Goal: Task Accomplishment & Management: Complete application form

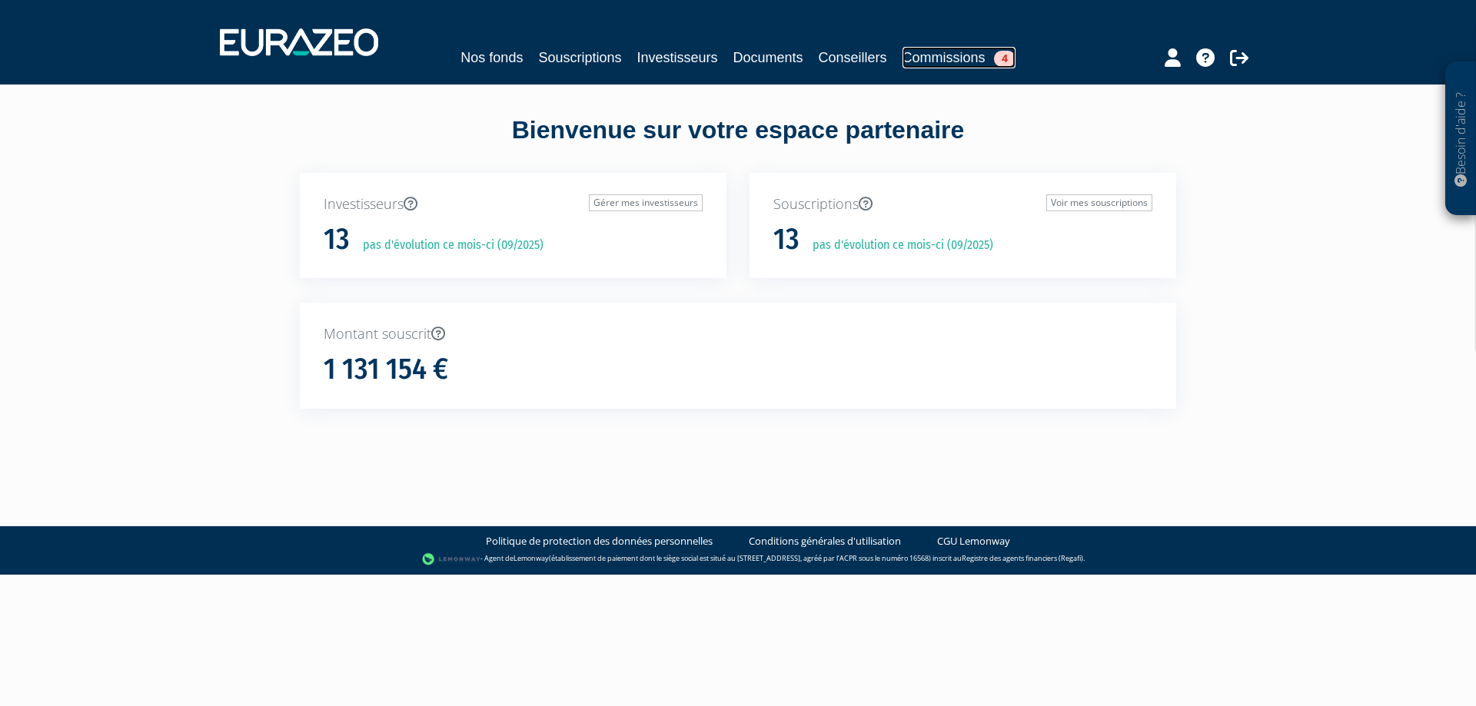
click at [936, 50] on link "Commissions 4" at bounding box center [958, 58] width 113 height 22
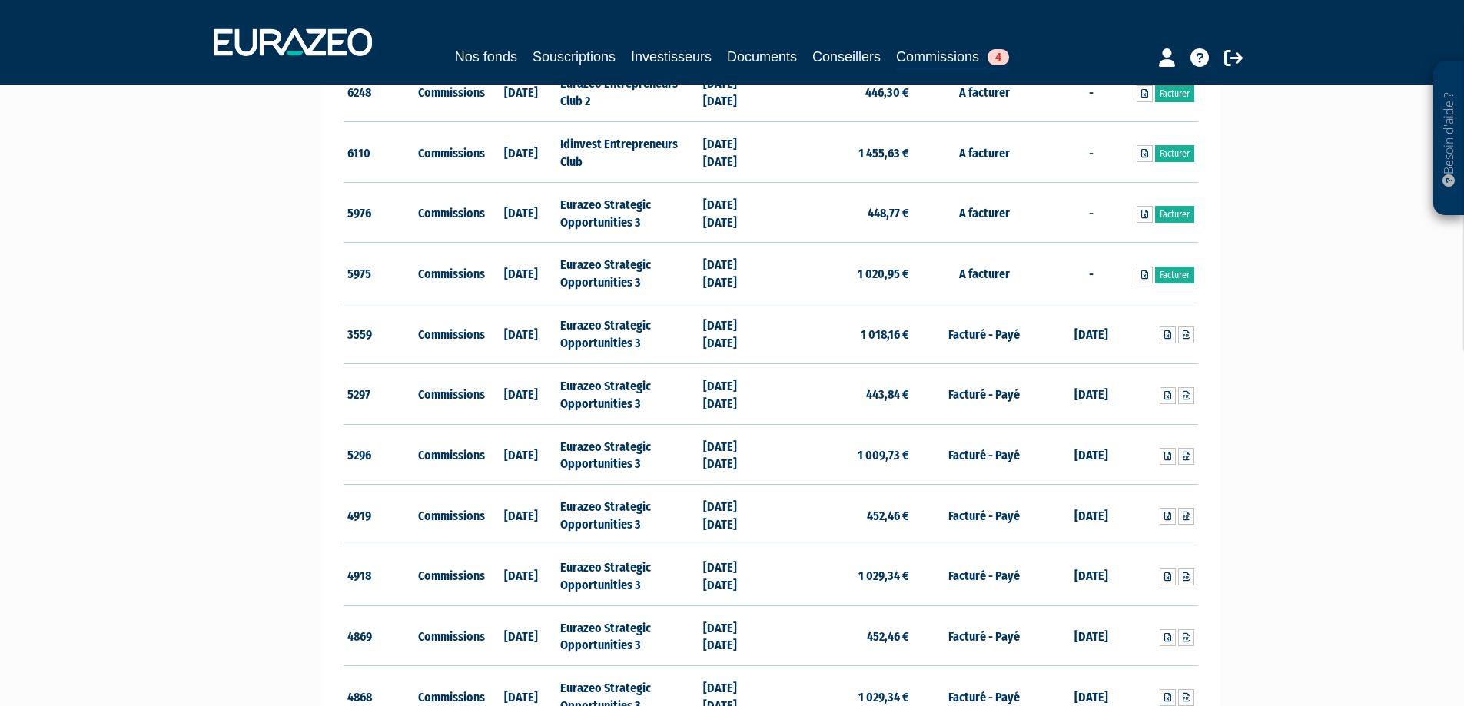
scroll to position [307, 0]
click at [1183, 337] on icon at bounding box center [1186, 336] width 7 height 9
click at [1186, 460] on icon at bounding box center [1186, 458] width 7 height 9
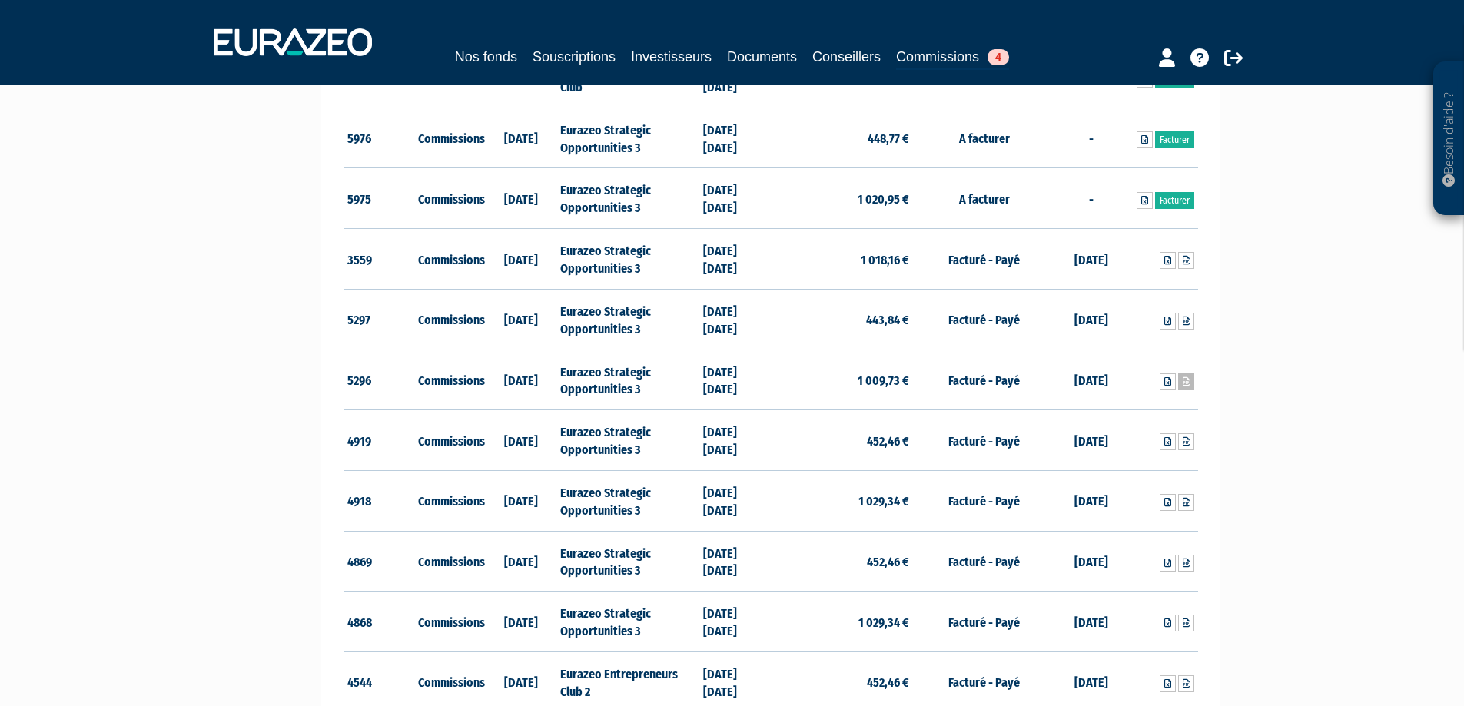
scroll to position [384, 0]
click at [1185, 440] on icon at bounding box center [1186, 441] width 7 height 9
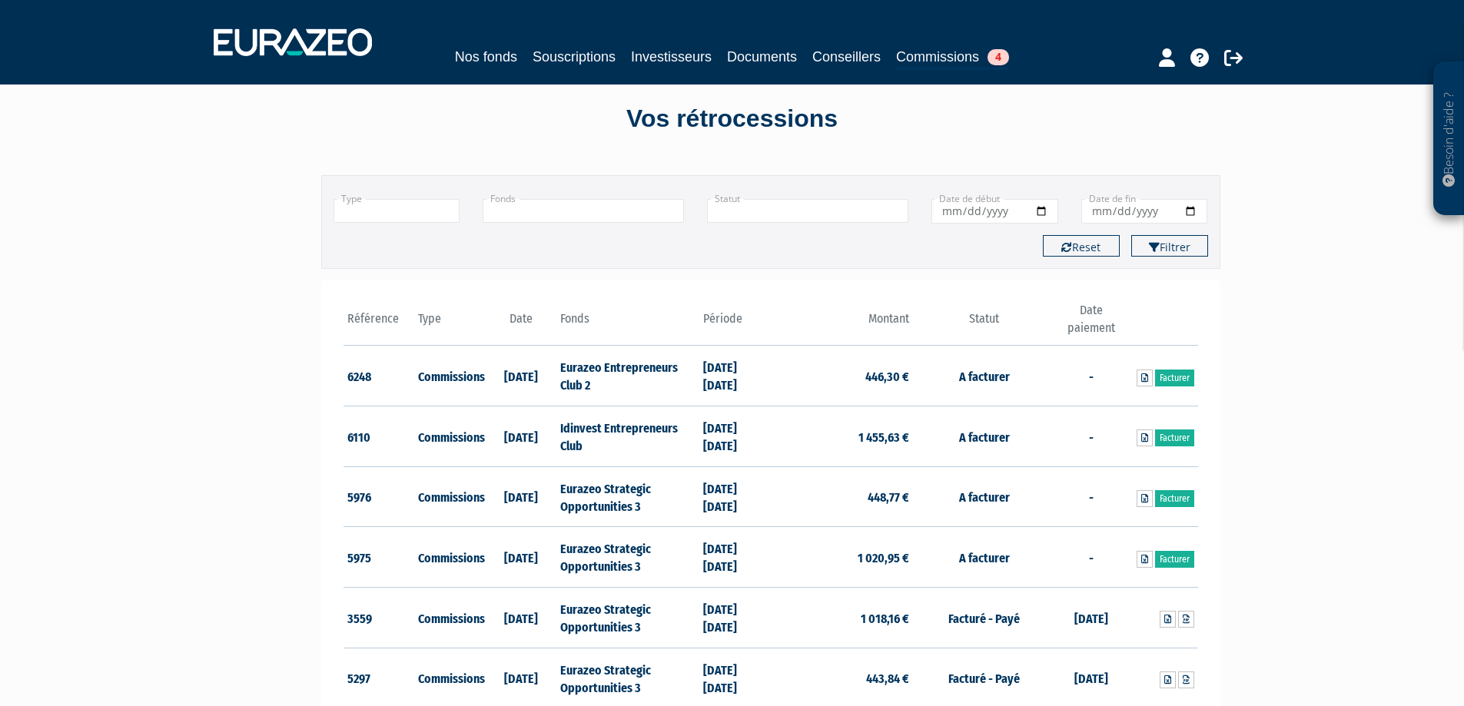
scroll to position [0, 0]
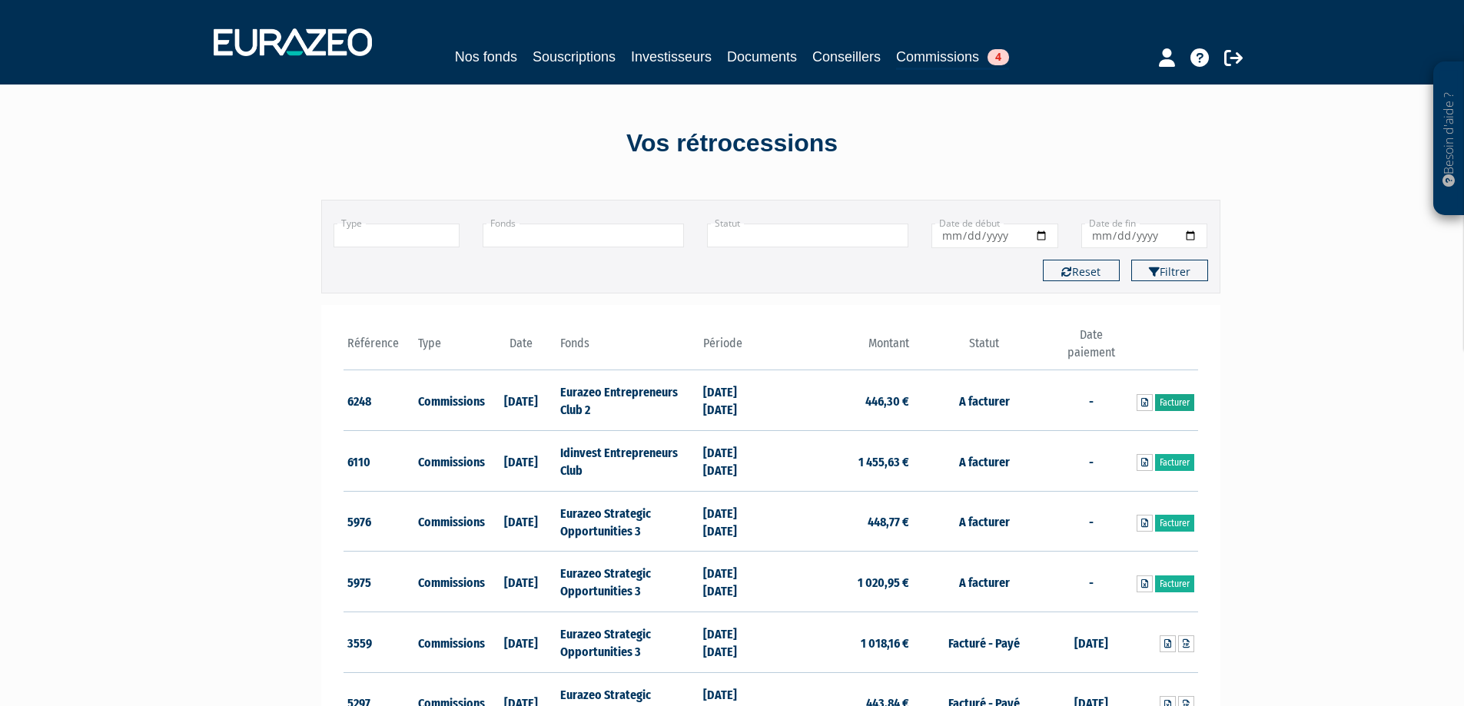
click at [1163, 409] on link "Facturer" at bounding box center [1174, 402] width 39 height 17
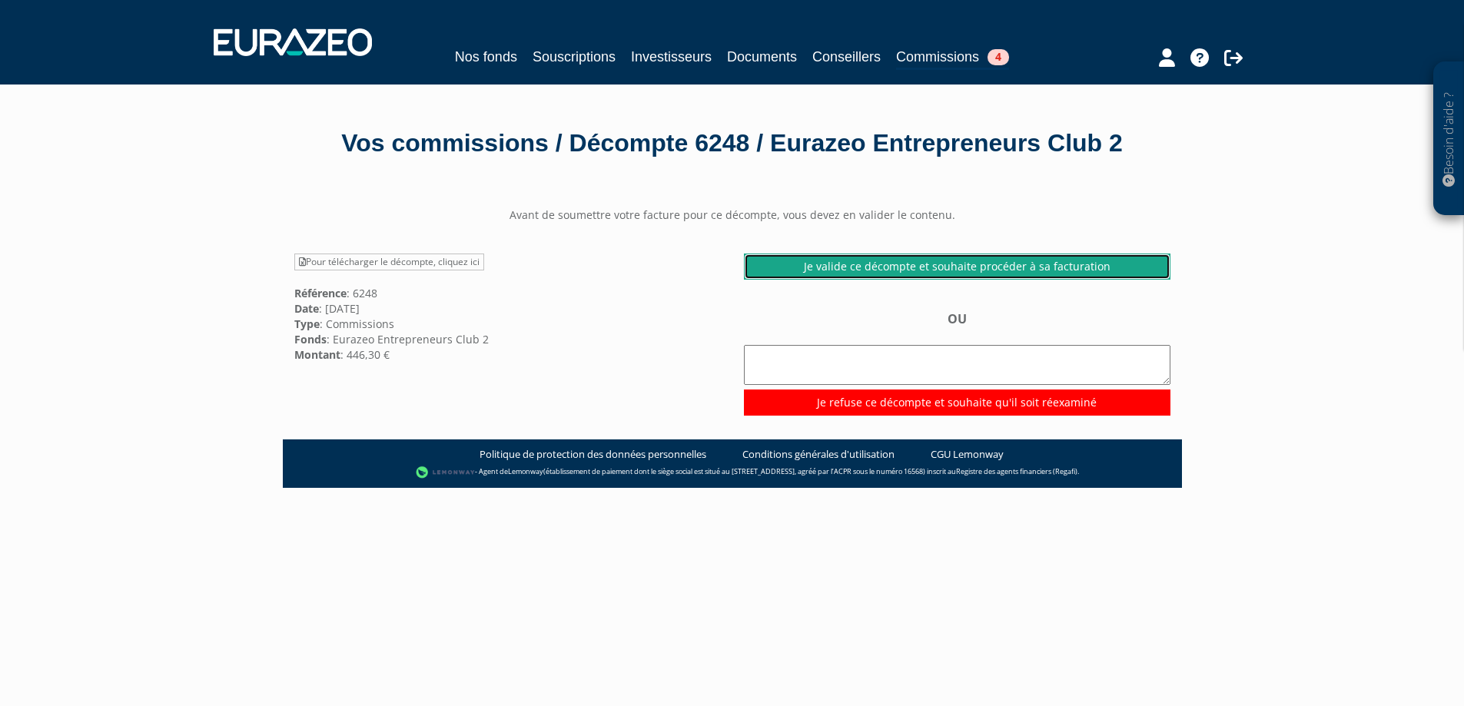
click at [887, 280] on link "Je valide ce décompte et souhaite procéder à sa facturation" at bounding box center [957, 267] width 427 height 26
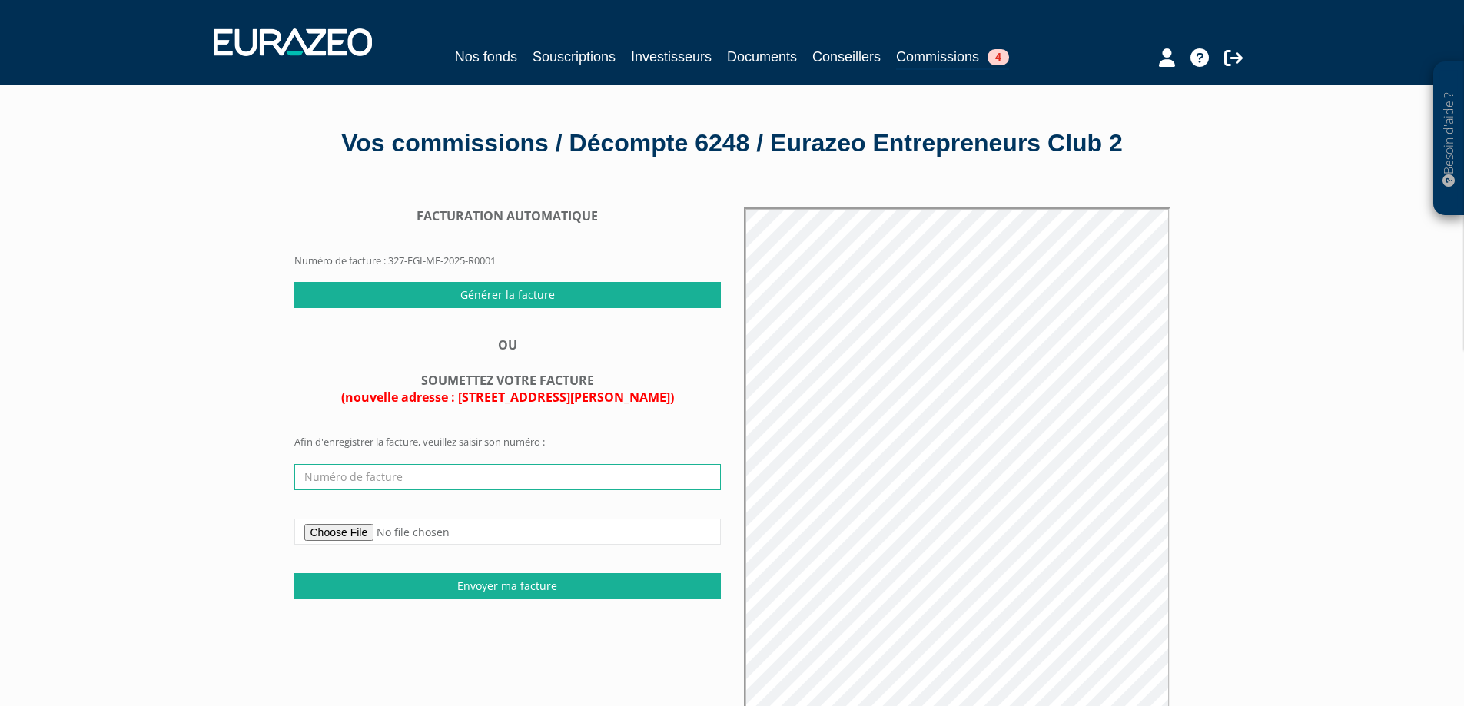
click at [364, 490] on input "text" at bounding box center [507, 477] width 427 height 26
type input "FA250480"
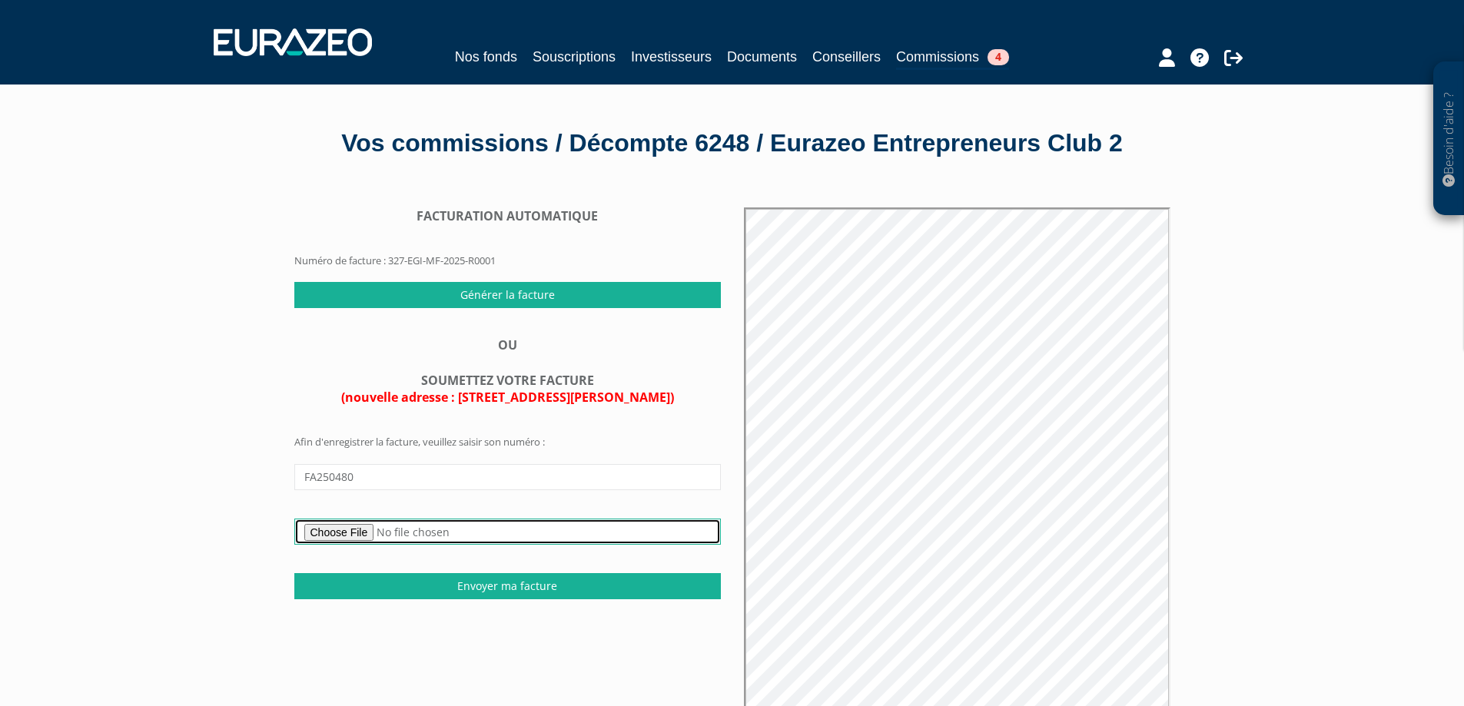
click at [356, 545] on input "file" at bounding box center [507, 532] width 427 height 26
type input "C:\fakepath\CIM_FA250480_Commissions sur encours 1er Semestre 2025 Eurazeo Entr…"
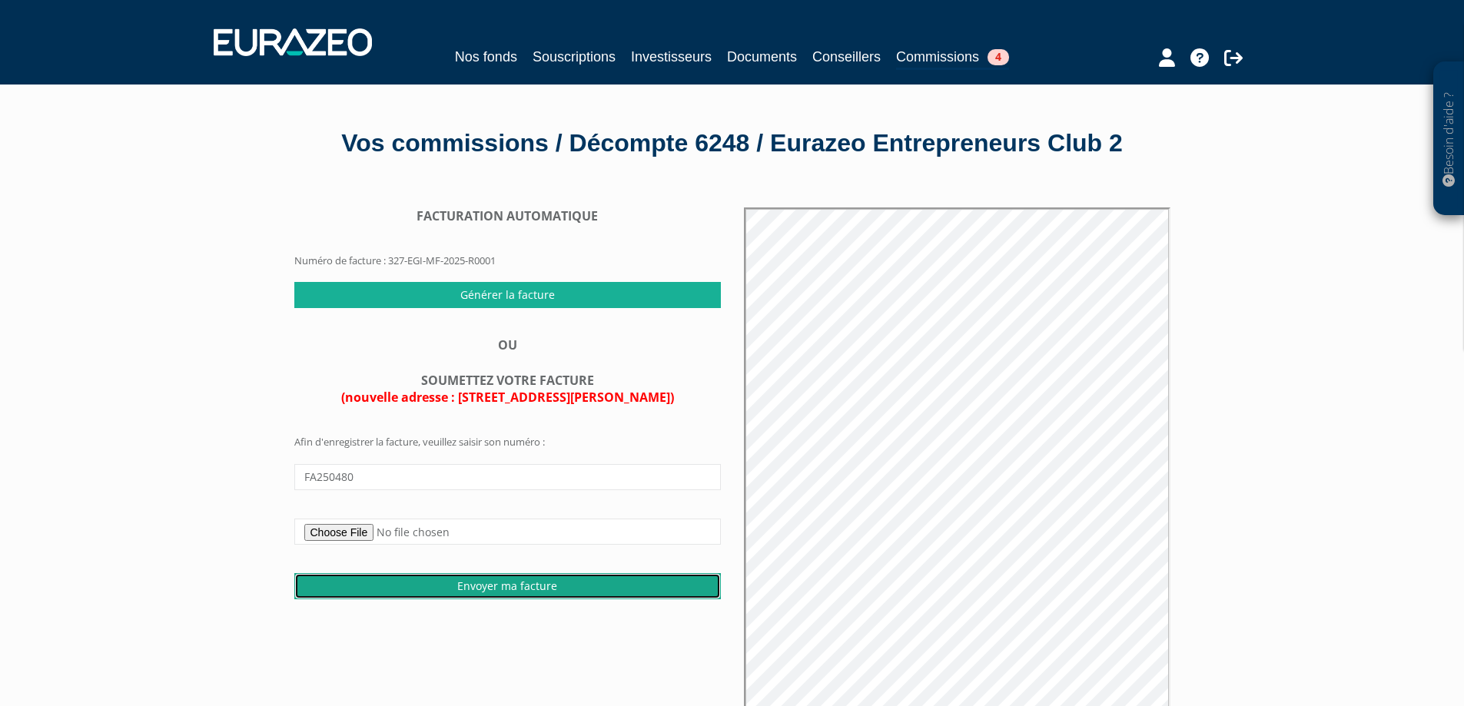
click at [490, 600] on input "Envoyer ma facture" at bounding box center [507, 586] width 427 height 26
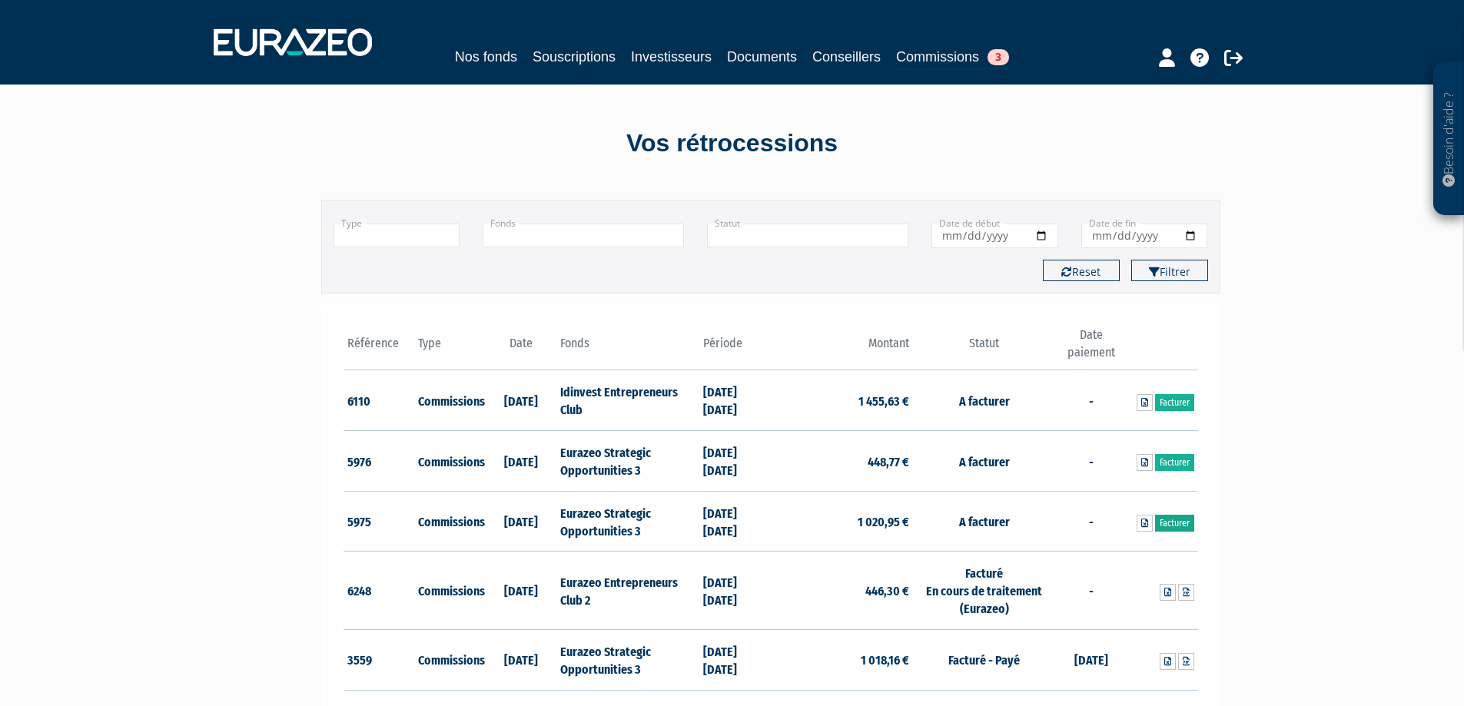
click at [1178, 526] on link "Facturer" at bounding box center [1174, 523] width 39 height 17
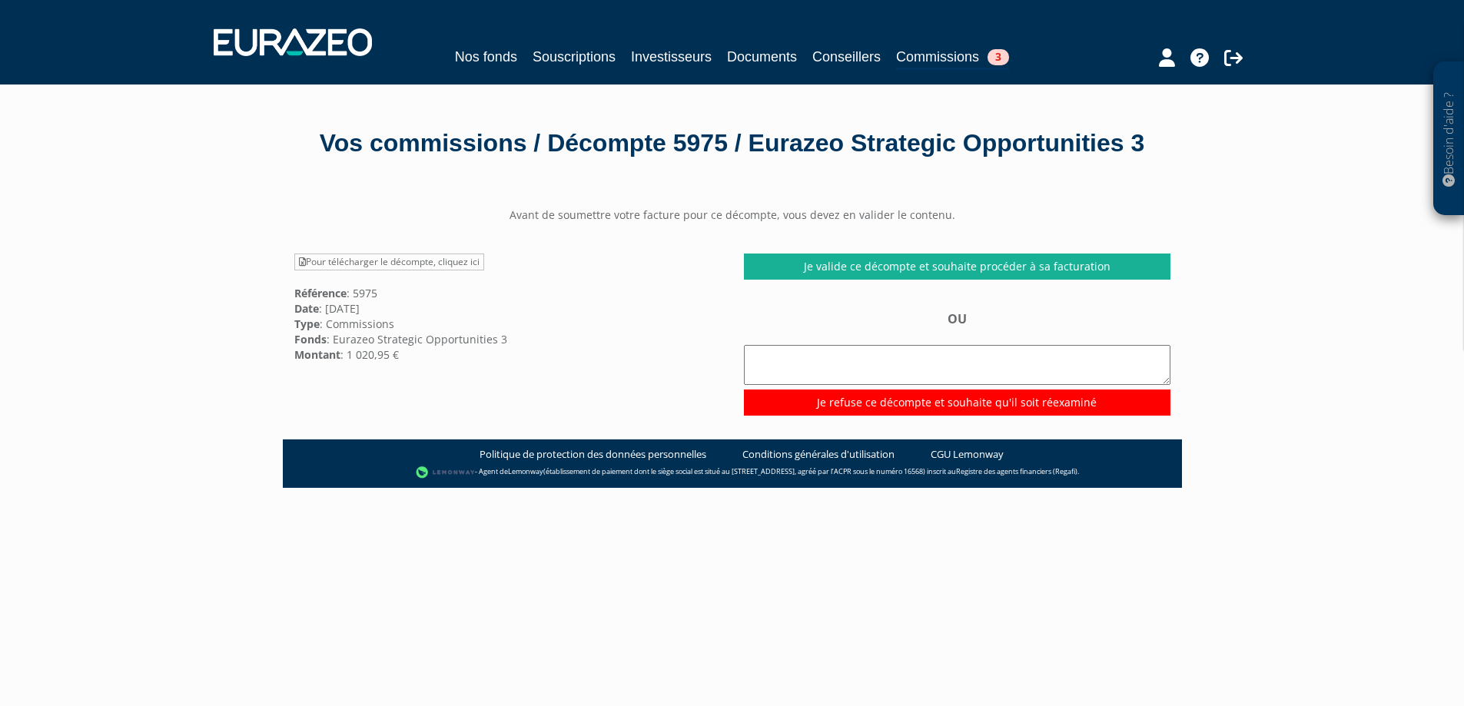
click at [902, 287] on div "Avant de soumettre votre facture pour ce décompte, vous devez en valider le con…" at bounding box center [732, 312] width 899 height 208
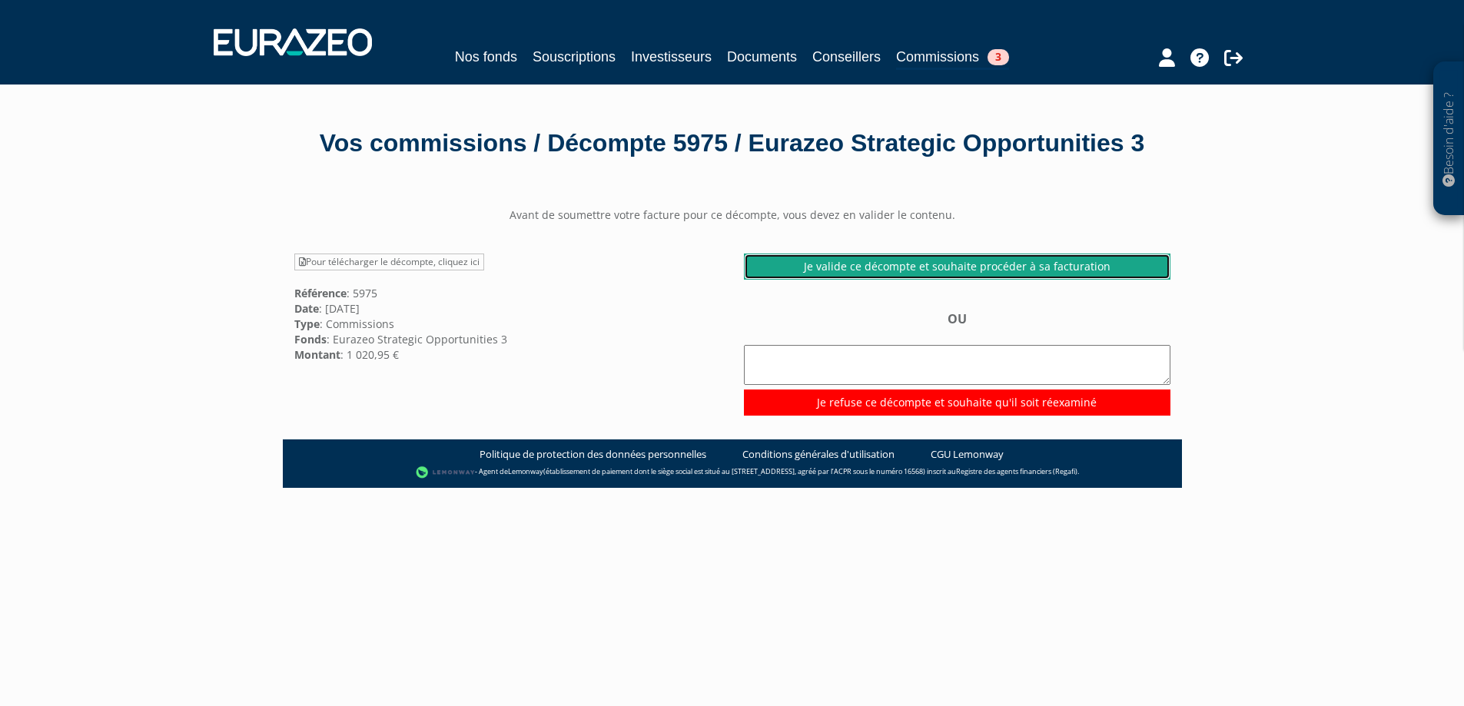
click at [899, 280] on link "Je valide ce décompte et souhaite procéder à sa facturation" at bounding box center [957, 267] width 427 height 26
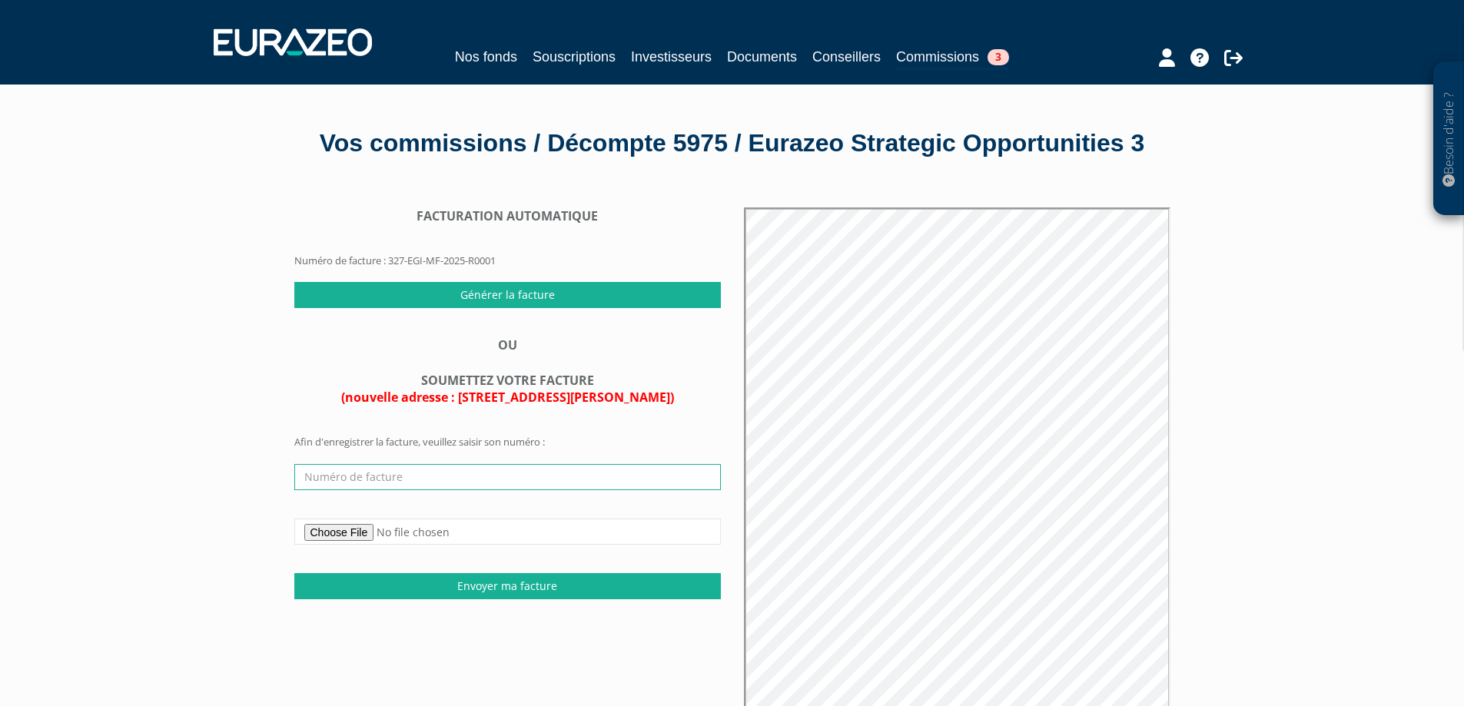
click at [412, 490] on input "text" at bounding box center [507, 477] width 427 height 26
click at [367, 490] on input "text" at bounding box center [507, 477] width 427 height 26
type input "FA250478"
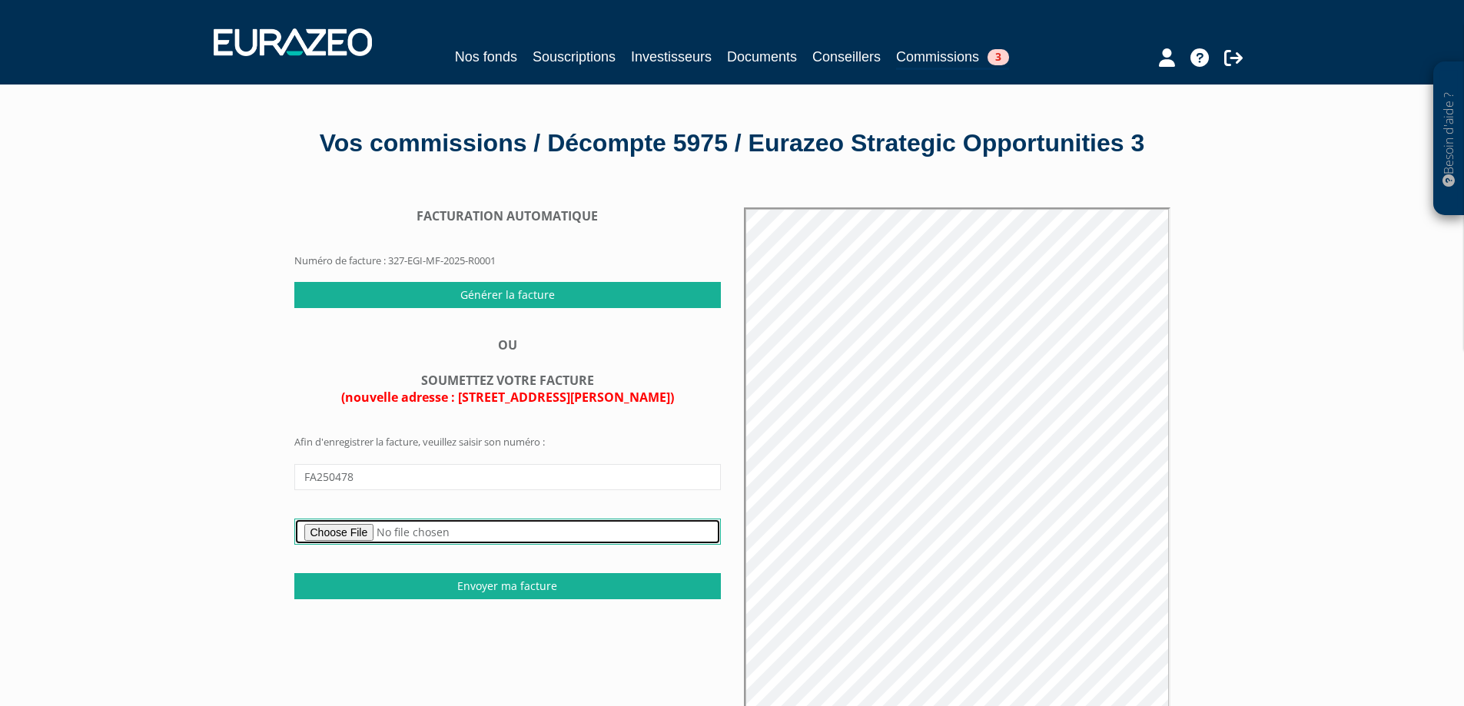
click at [365, 545] on input "file" at bounding box center [507, 532] width 427 height 26
type input "C:\fakepath\CIM_FA250478_Commissions sur encours 2eme Trimestre 2025 Eurazeo St…"
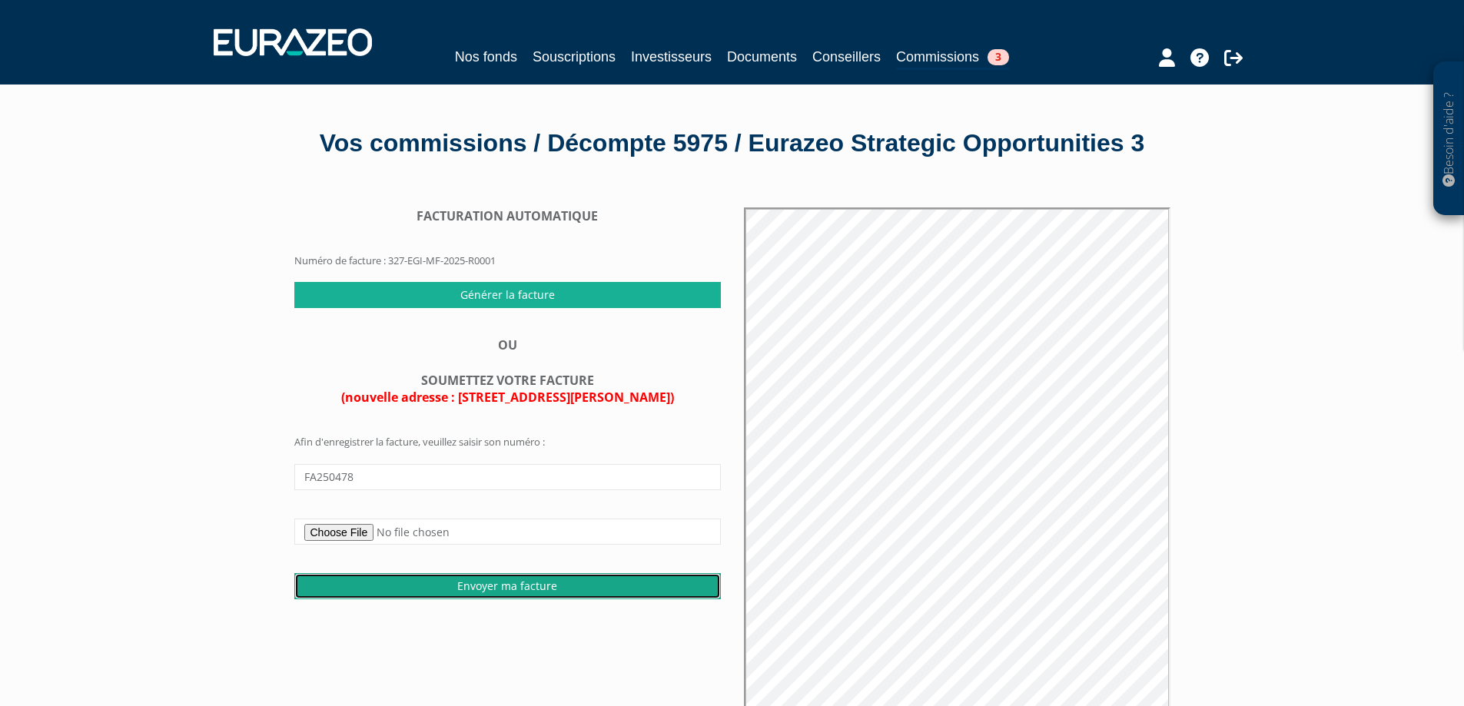
drag, startPoint x: 476, startPoint y: 626, endPoint x: 809, endPoint y: 61, distance: 655.5
click at [476, 600] on input "Envoyer ma facture" at bounding box center [507, 586] width 427 height 26
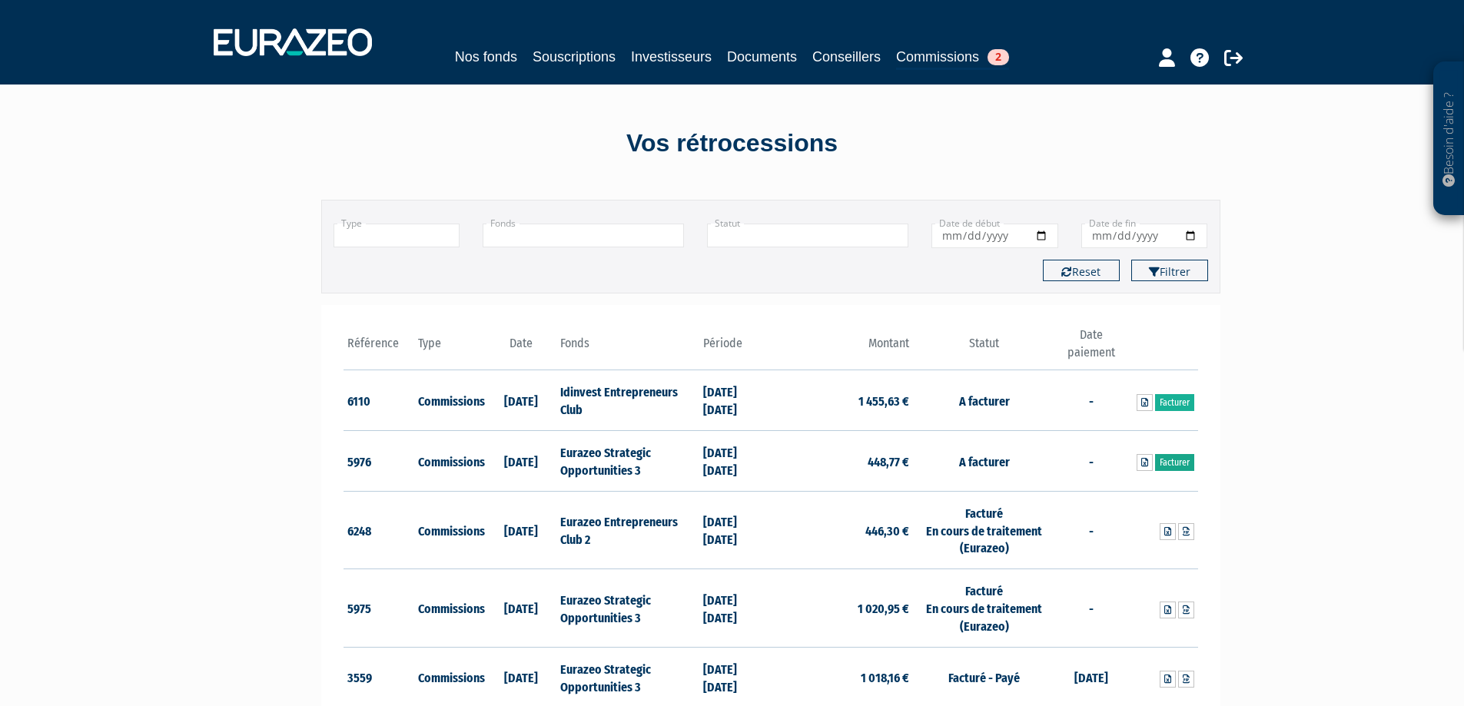
click at [1176, 460] on link "Facturer" at bounding box center [1174, 462] width 39 height 17
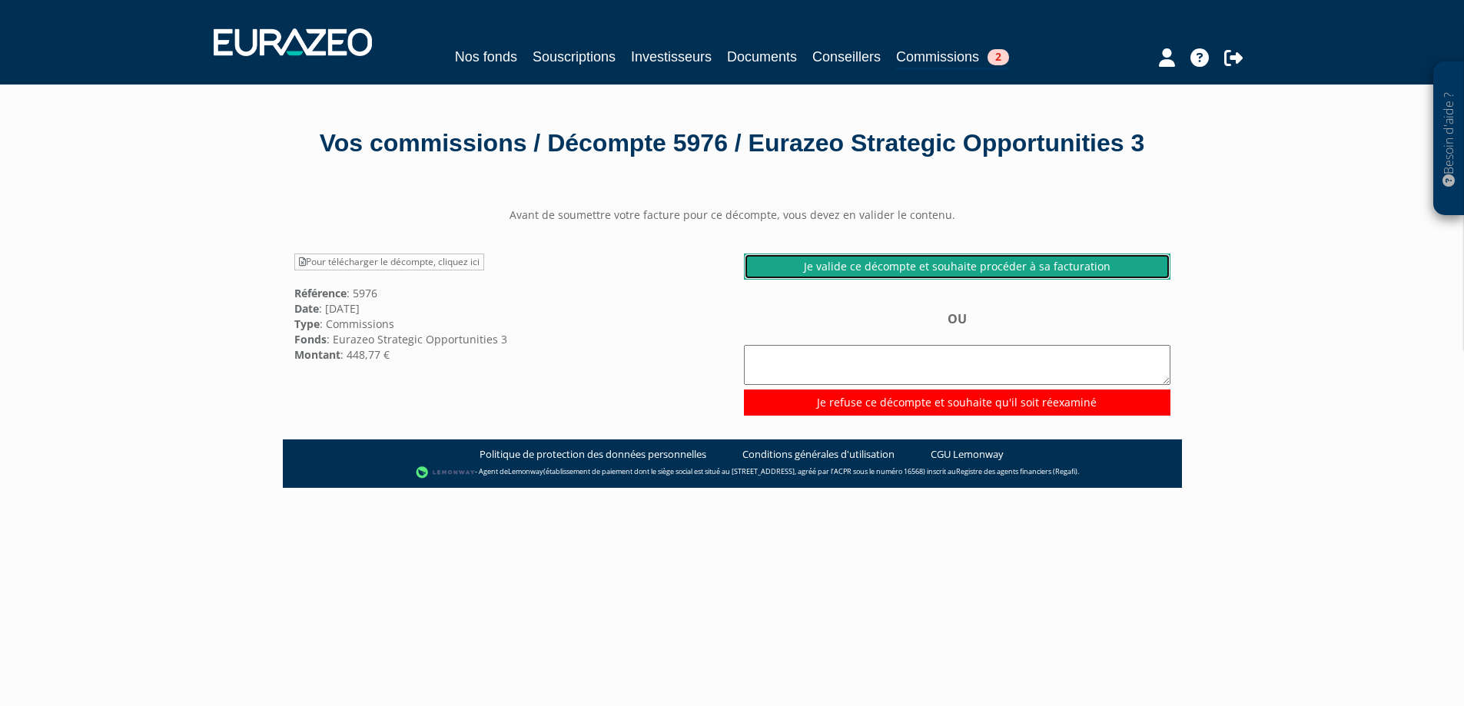
click at [855, 280] on link "Je valide ce décompte et souhaite procéder à sa facturation" at bounding box center [957, 267] width 427 height 26
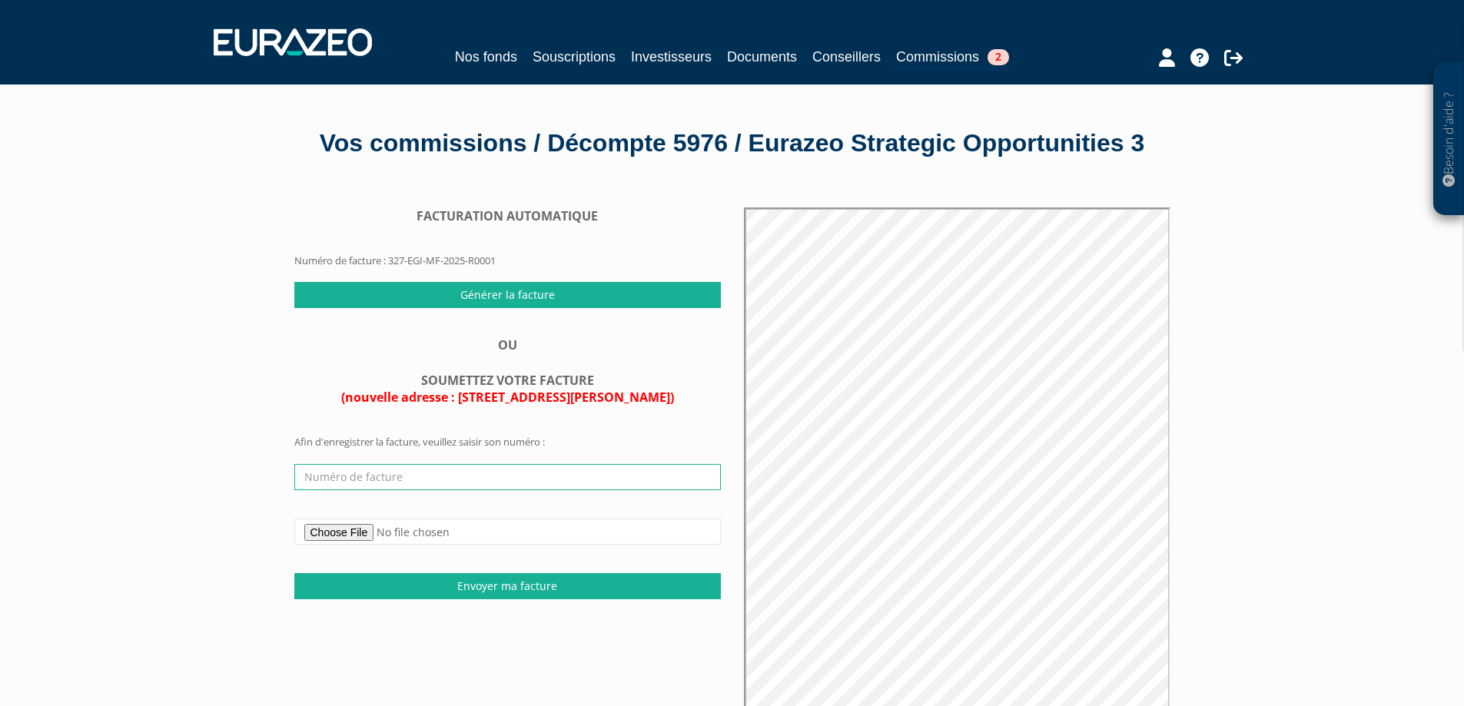
click at [384, 490] on input "text" at bounding box center [507, 477] width 427 height 26
type input "FA250477"
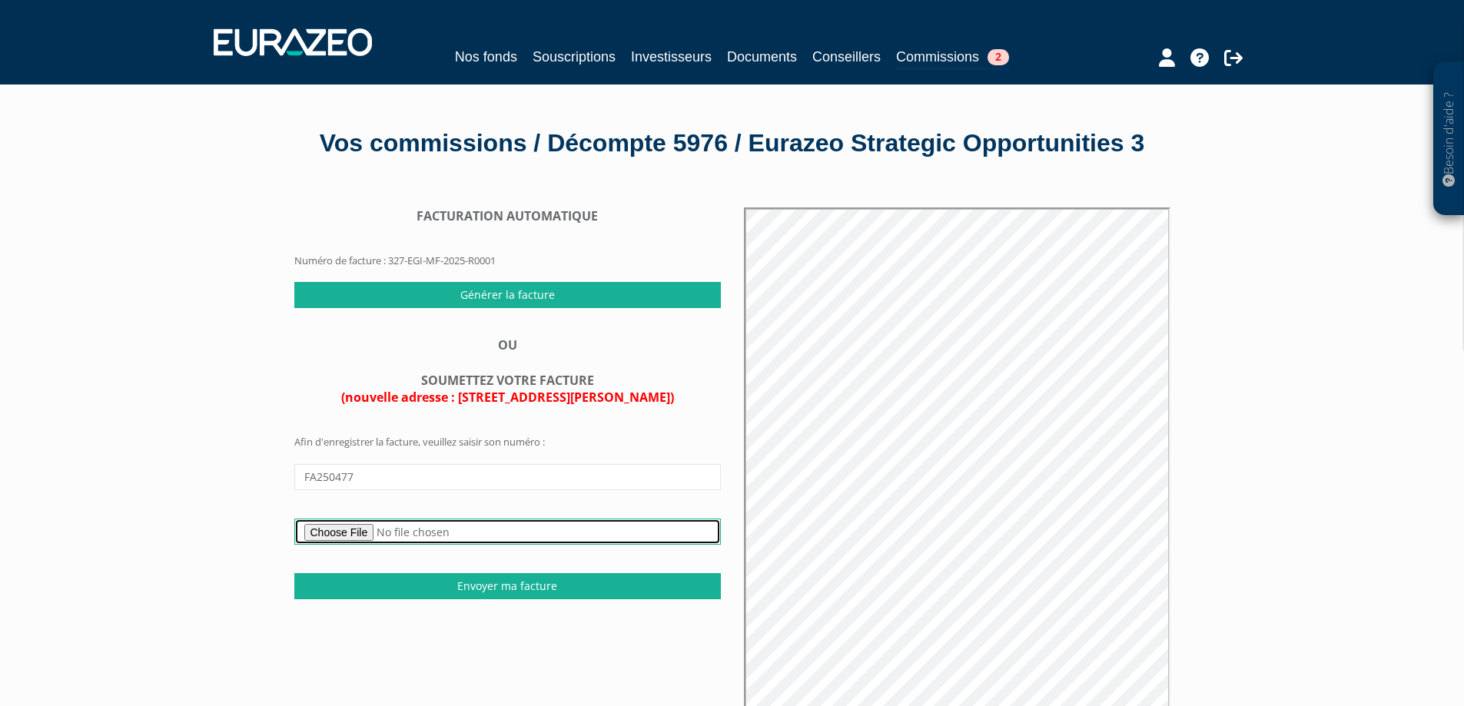
click at [354, 545] on input "file" at bounding box center [507, 532] width 427 height 26
type input "C:\fakepath\CIM_FA250477_Commissions sur encours 2eme Trimestre 2025 Eurazeo St…"
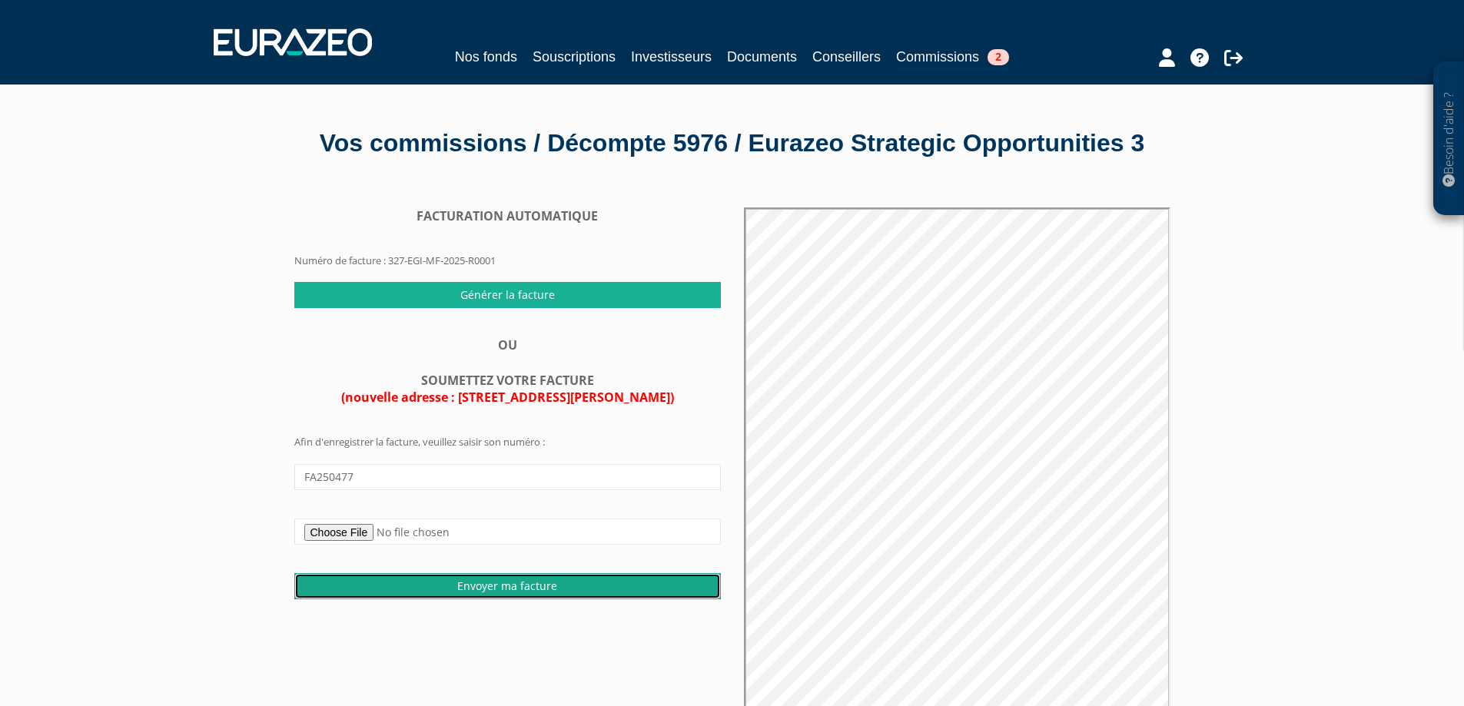
click at [485, 600] on input "Envoyer ma facture" at bounding box center [507, 586] width 427 height 26
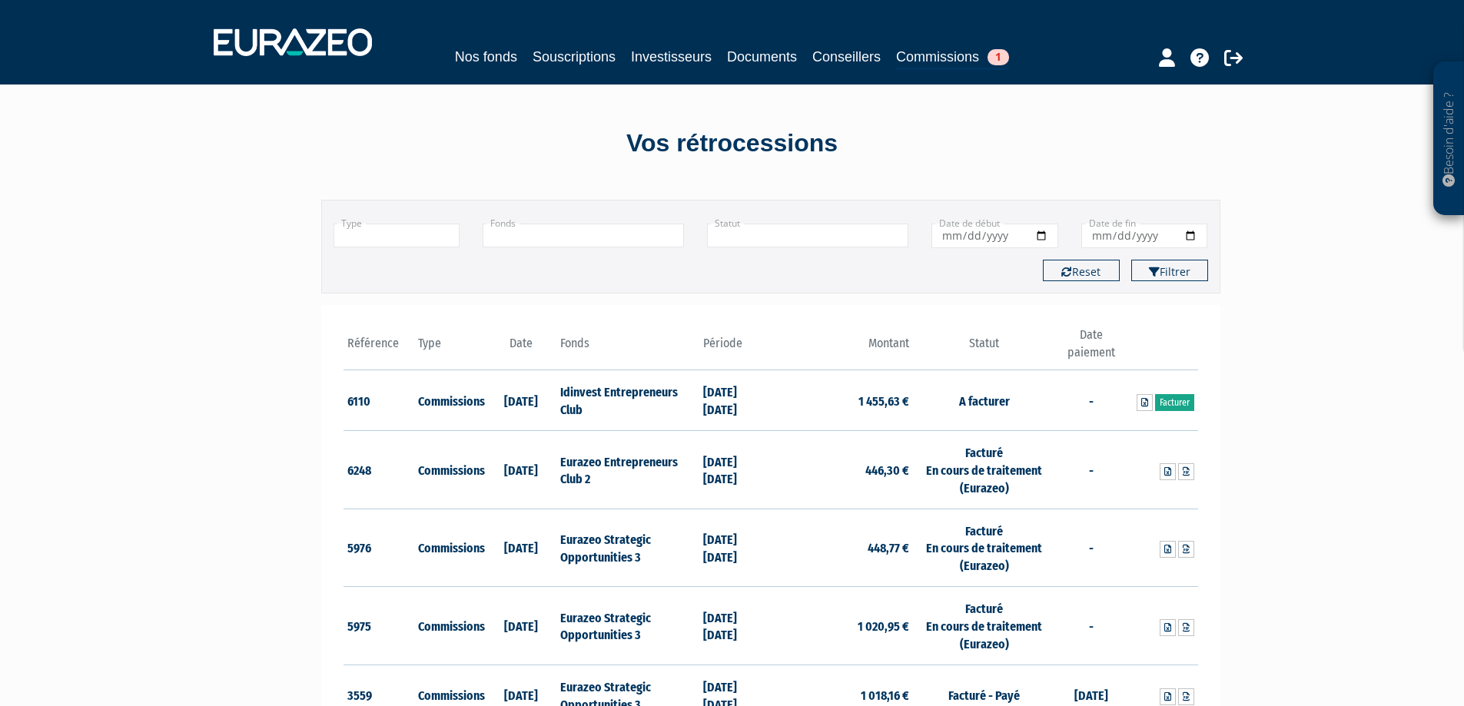
click at [1162, 402] on link "Facturer" at bounding box center [1174, 402] width 39 height 17
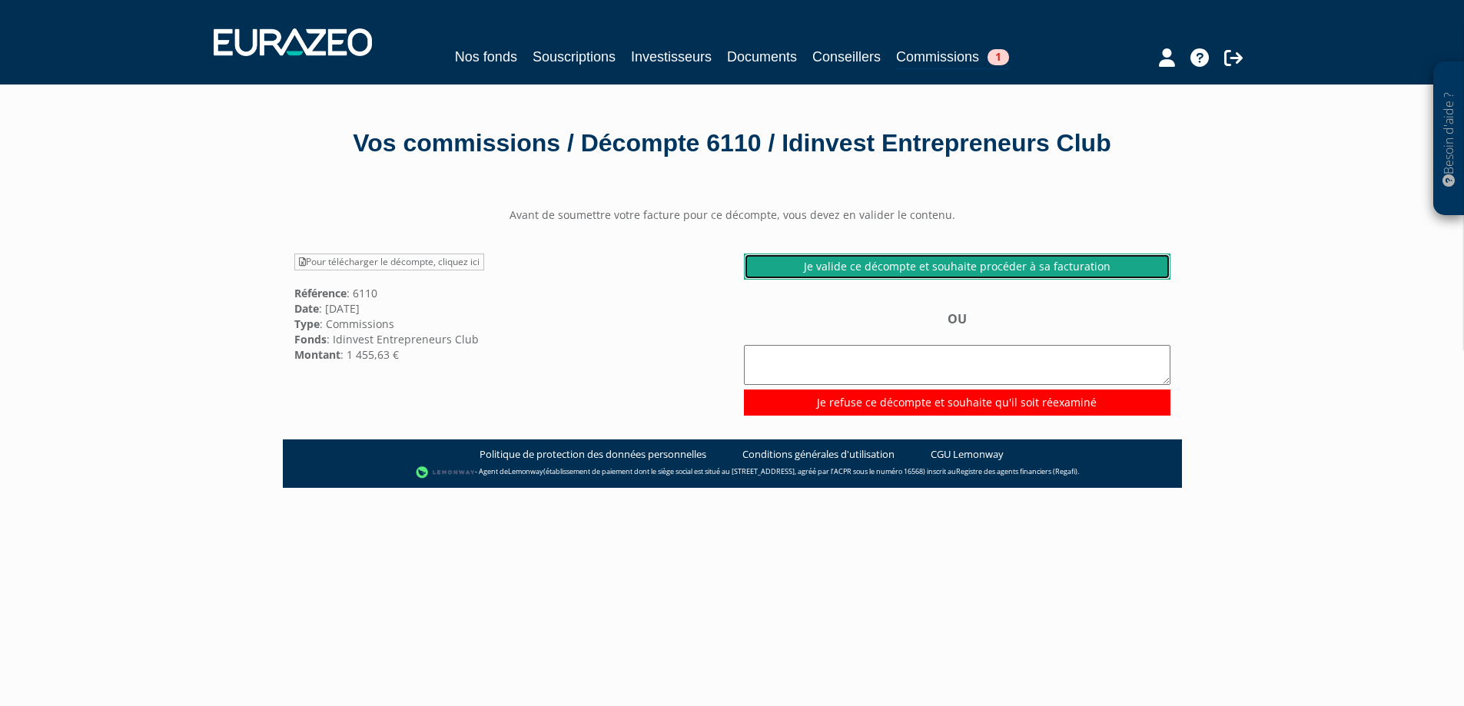
click at [1005, 271] on link "Je valide ce décompte et souhaite procéder à sa facturation" at bounding box center [957, 267] width 427 height 26
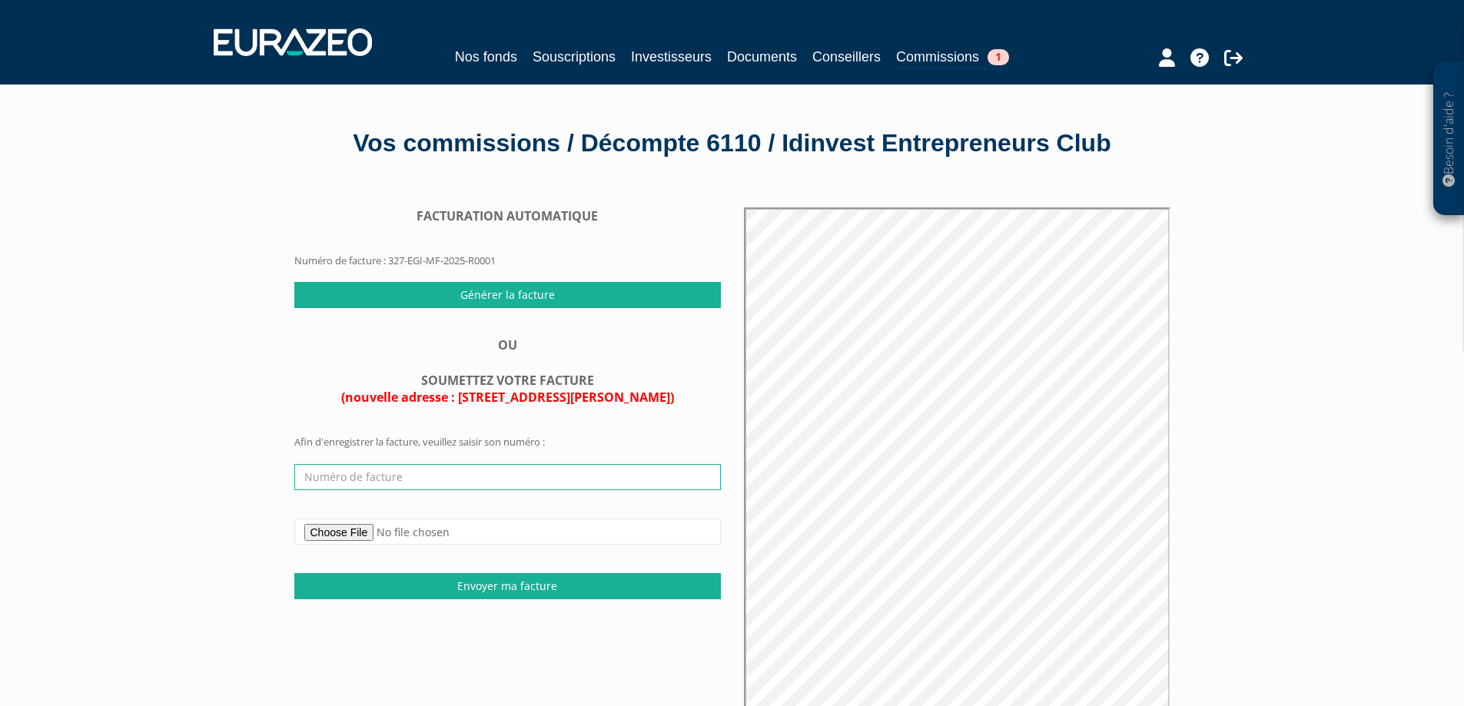
click at [380, 479] on input "text" at bounding box center [507, 477] width 427 height 26
type input "FA250479"
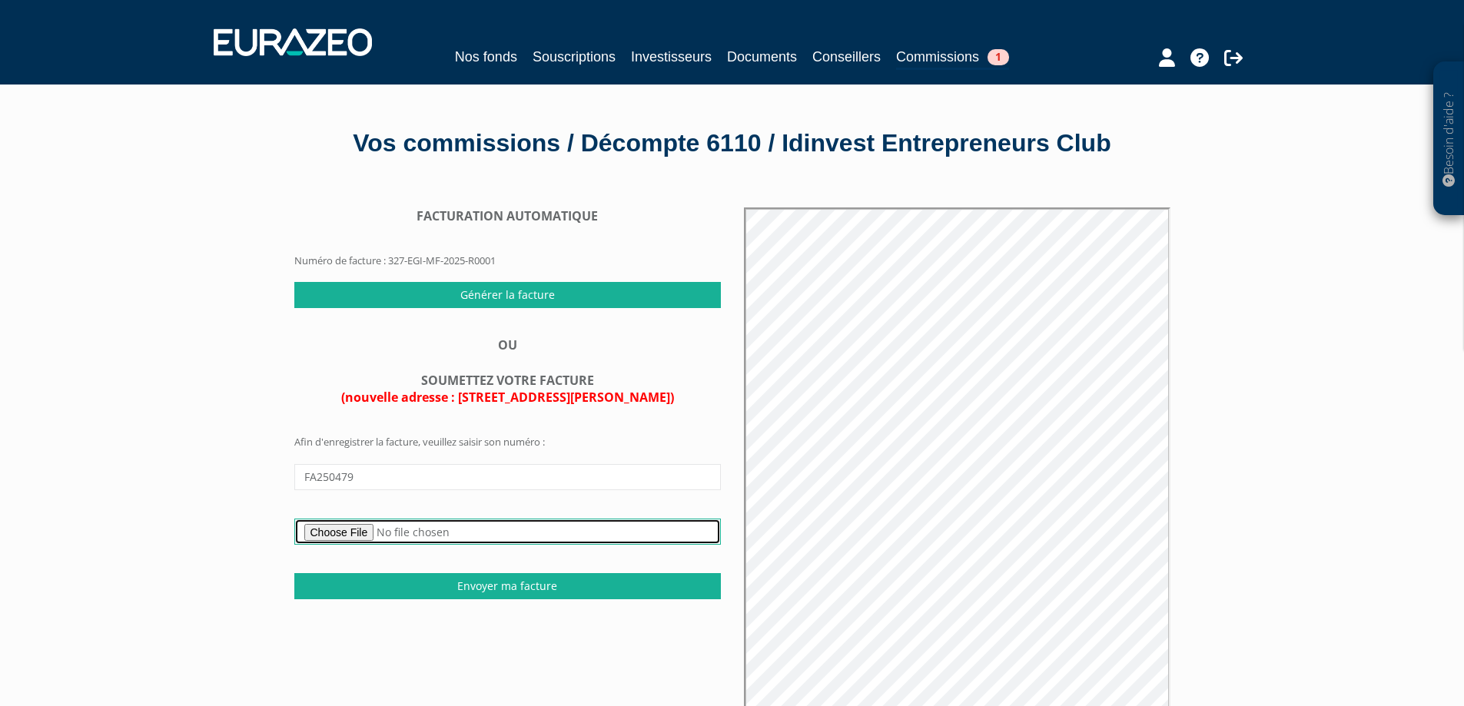
click at [361, 533] on input "file" at bounding box center [507, 532] width 427 height 26
type input "C:\fakepath\CIM_FA250479_Commissions sur encours 1er Semestre 2025 Idinvest Ent…"
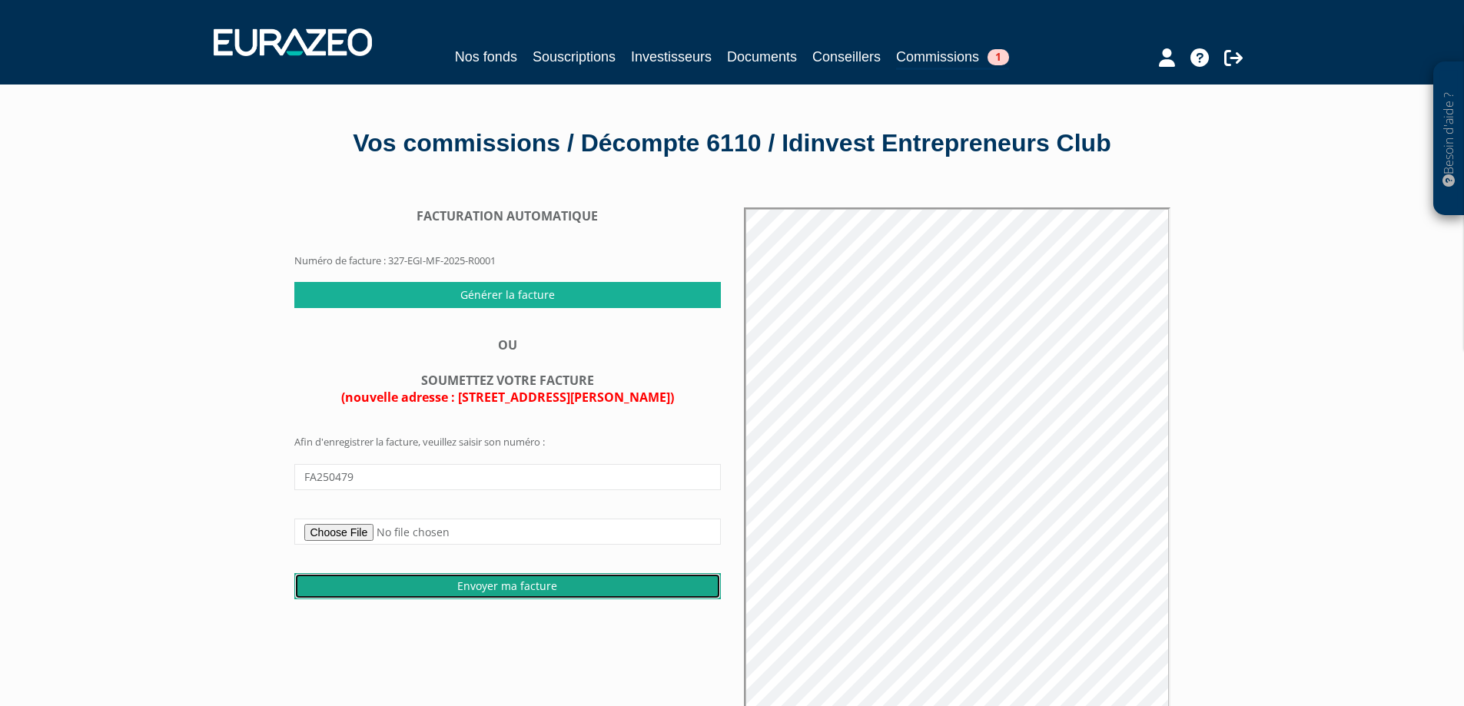
click at [517, 583] on input "Envoyer ma facture" at bounding box center [507, 586] width 427 height 26
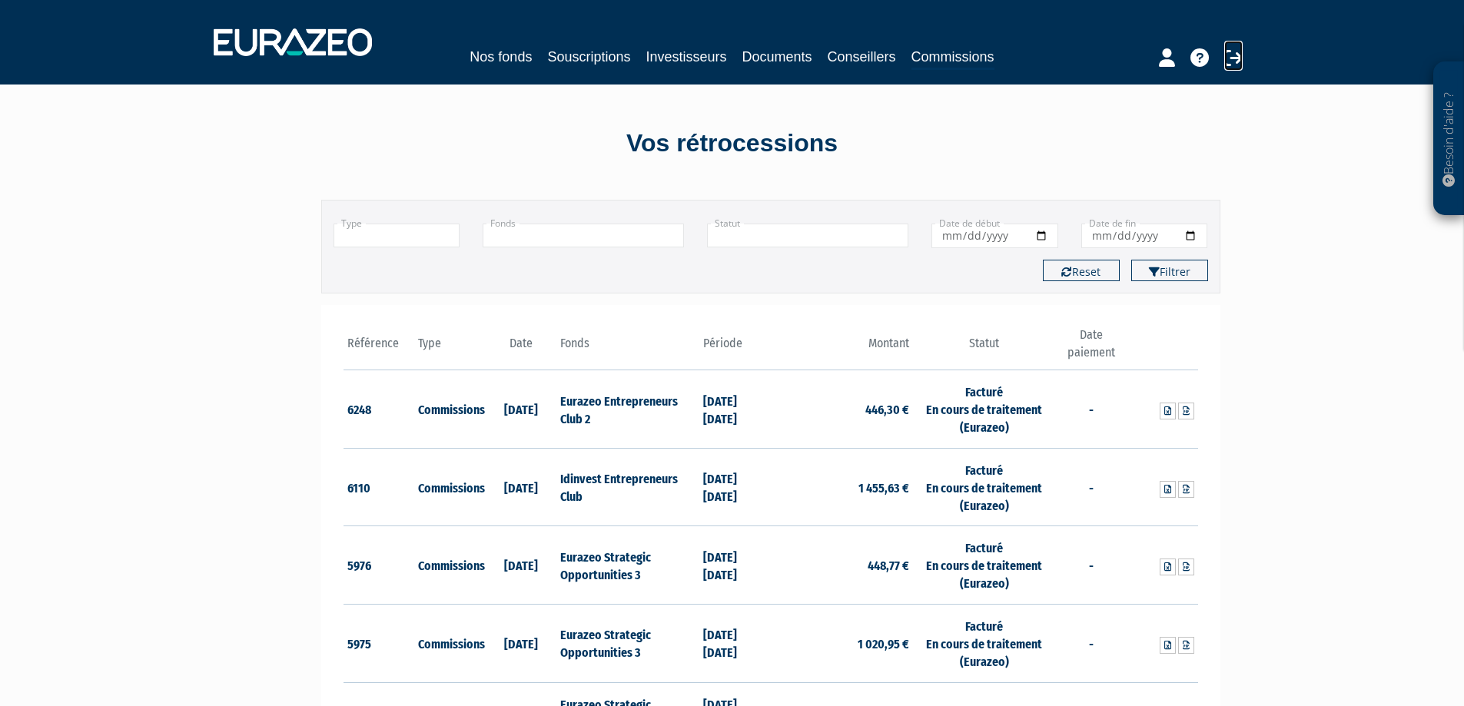
click at [1241, 56] on icon at bounding box center [1234, 57] width 18 height 18
